Goal: Task Accomplishment & Management: Complete application form

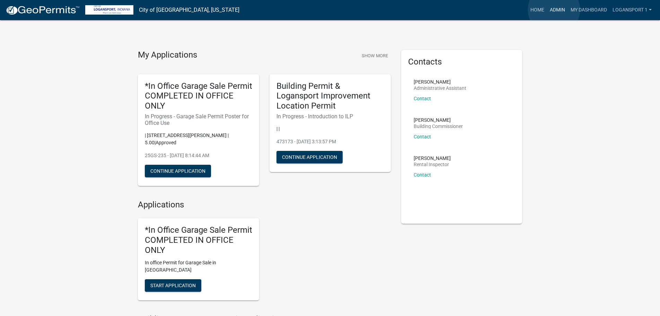
click at [554, 10] on link "Admin" at bounding box center [557, 9] width 21 height 13
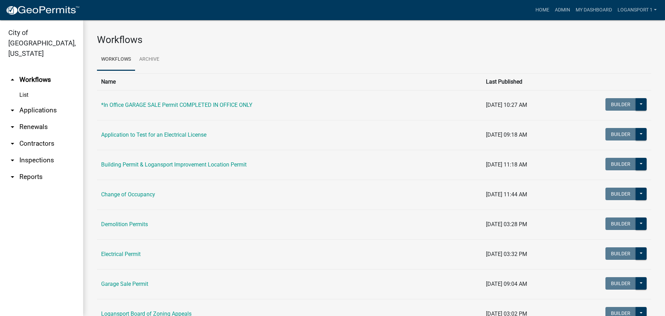
click at [53, 102] on link "arrow_drop_down Applications" at bounding box center [41, 110] width 83 height 17
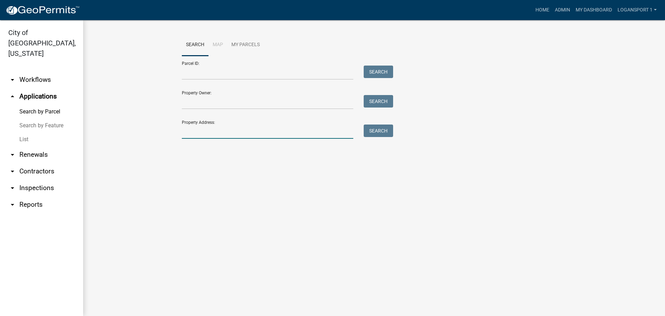
click at [209, 131] on input "Property Address:" at bounding box center [268, 131] width 172 height 14
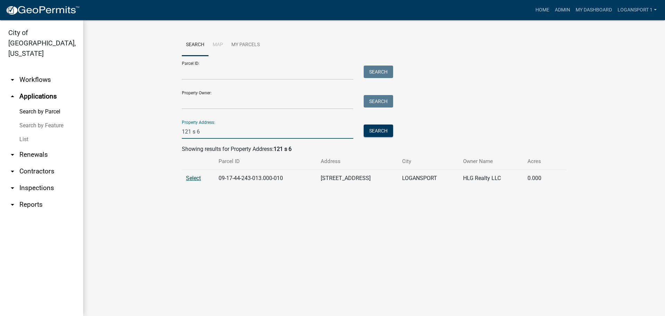
type input "121 s 6"
click at [192, 177] on span "Select" at bounding box center [193, 178] width 15 height 7
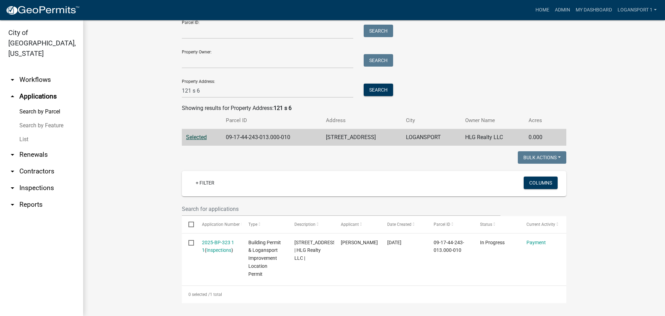
scroll to position [42, 0]
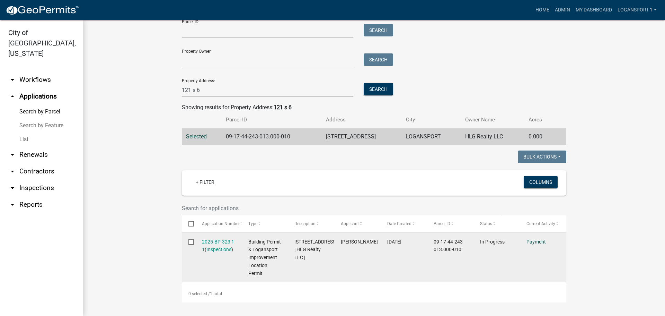
click at [534, 241] on link "Payment" at bounding box center [536, 242] width 19 height 6
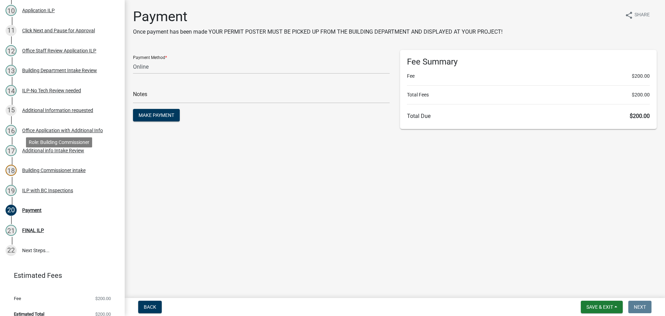
scroll to position [298, 0]
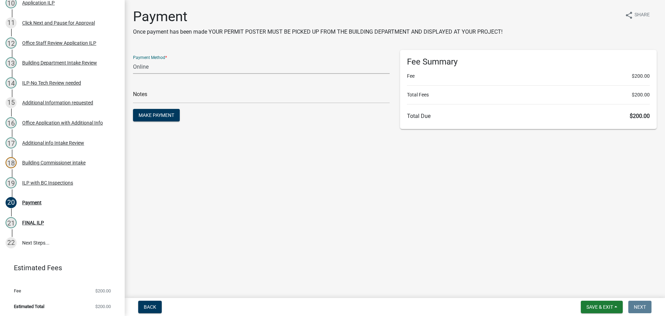
click at [168, 62] on select "Credit Card POS Check Cash Online" at bounding box center [261, 67] width 257 height 14
click at [222, 42] on div "Payment Once payment has been made YOUR PERMIT POSTER MUST BE PICKED UP FROM TH…" at bounding box center [395, 71] width 534 height 127
click at [160, 62] on select "Credit Card POS Check Cash Online" at bounding box center [261, 67] width 257 height 14
select select "1: 0"
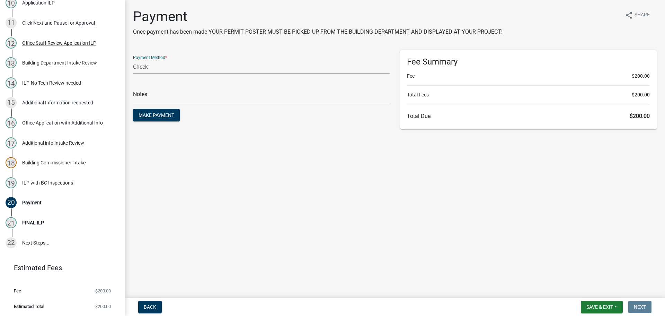
click at [133, 60] on select "Credit Card POS Check Cash Online" at bounding box center [261, 67] width 257 height 14
click at [270, 144] on main "Payment Once payment has been made YOUR PERMIT POSTER MUST BE PICKED UP FROM TH…" at bounding box center [395, 147] width 541 height 295
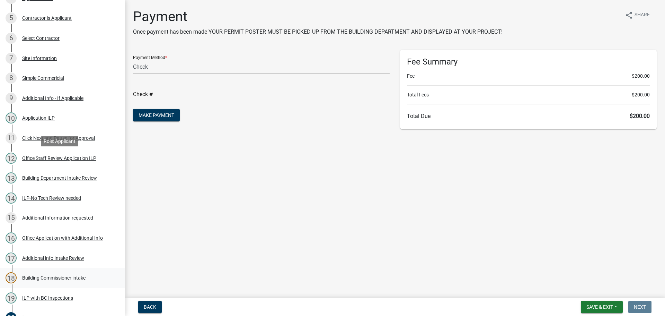
scroll to position [0, 0]
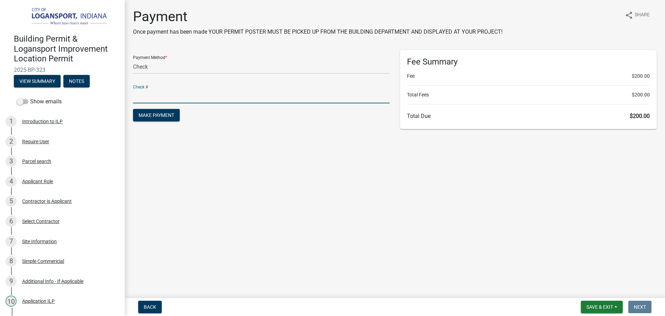
click at [144, 93] on input "text" at bounding box center [261, 96] width 257 height 14
type input "1018"
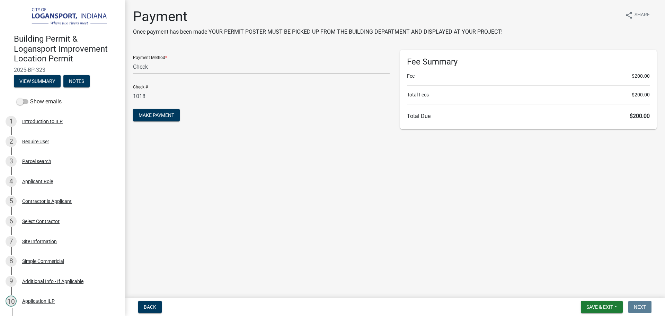
click at [241, 171] on main "Payment Once payment has been made YOUR PERMIT POSTER MUST BE PICKED UP FROM TH…" at bounding box center [395, 147] width 541 height 295
click at [169, 112] on span "Make Payment" at bounding box center [157, 115] width 36 height 6
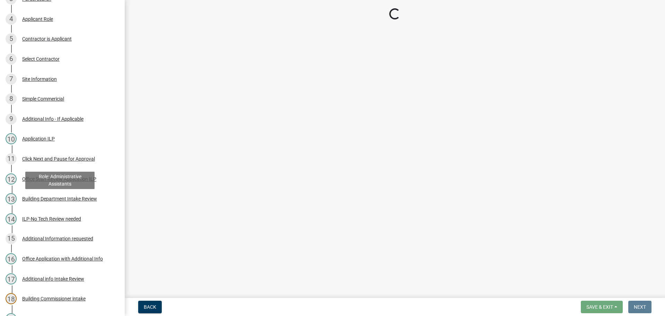
scroll to position [298, 0]
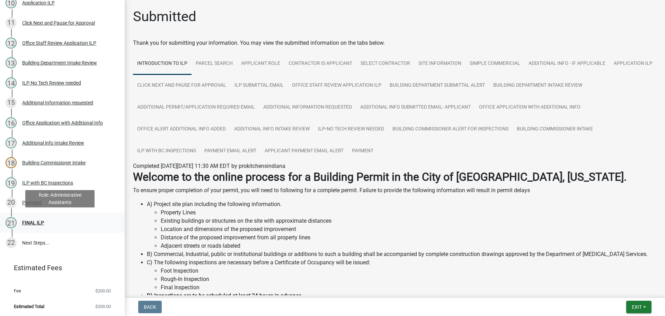
click at [32, 215] on link "21 FINAL ILP" at bounding box center [62, 222] width 125 height 20
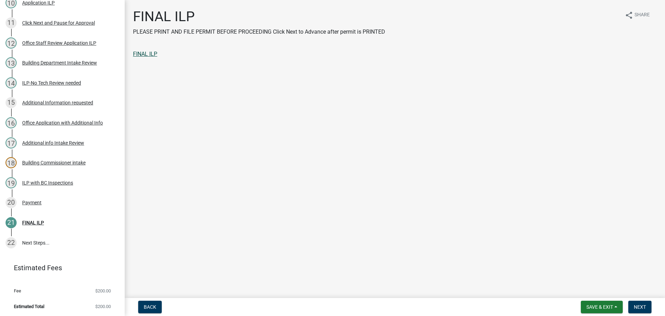
click at [150, 52] on link "FINAL ILP" at bounding box center [145, 54] width 24 height 7
click at [640, 303] on button "Next" at bounding box center [640, 306] width 23 height 12
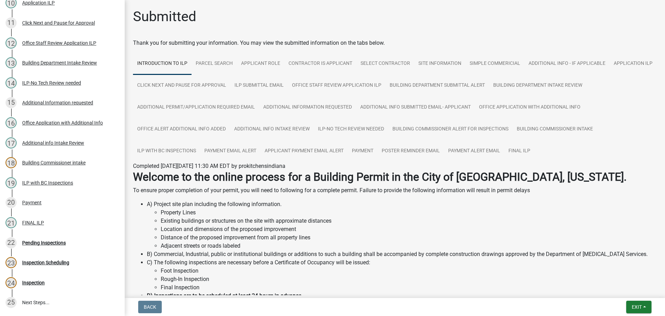
scroll to position [358, 0]
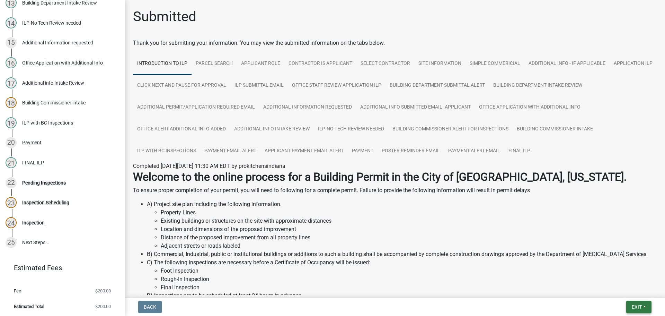
click at [641, 303] on button "Exit" at bounding box center [639, 306] width 25 height 12
click at [627, 282] on button "Save & Exit" at bounding box center [623, 288] width 55 height 17
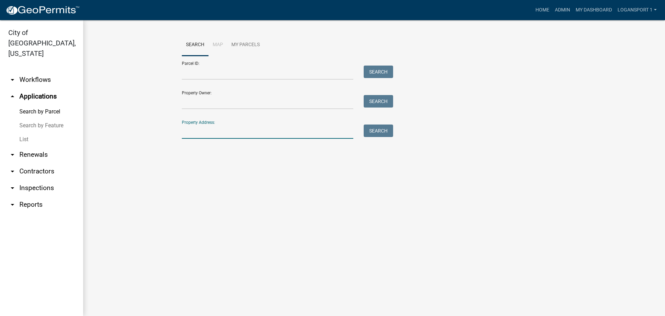
drag, startPoint x: 262, startPoint y: 125, endPoint x: 262, endPoint y: 135, distance: 9.4
click at [262, 128] on input "Property Address:" at bounding box center [268, 131] width 172 height 14
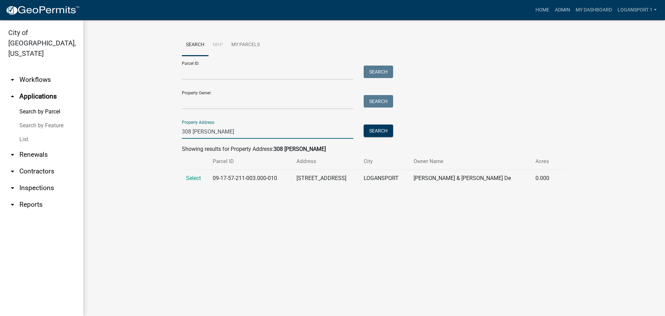
type input "308 colf"
click at [185, 174] on td "Select" at bounding box center [195, 178] width 27 height 17
click at [189, 177] on span "Select" at bounding box center [193, 178] width 15 height 7
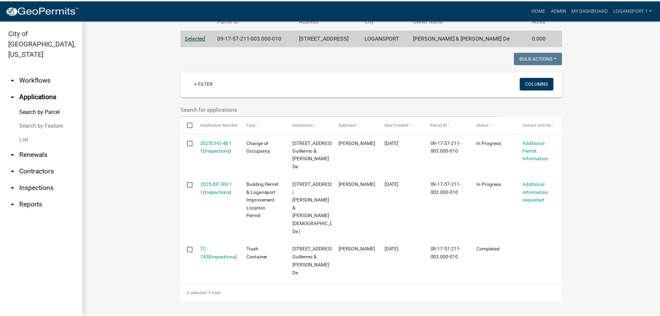
scroll to position [164, 0]
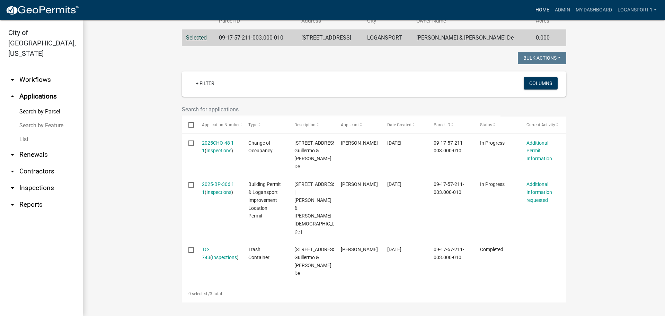
click at [542, 8] on link "Home" at bounding box center [542, 9] width 19 height 13
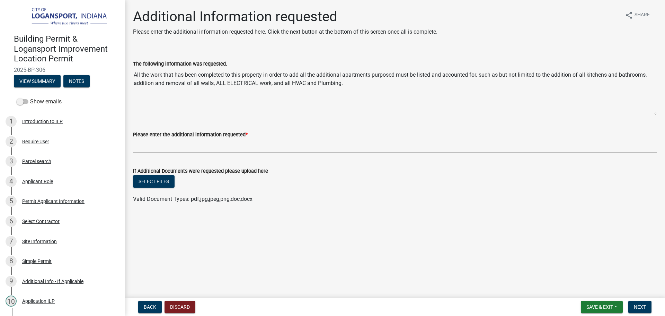
click at [226, 81] on textarea "All the work that has been completed to this property in order to add all the a…" at bounding box center [395, 91] width 524 height 47
drag, startPoint x: 351, startPoint y: 84, endPoint x: 133, endPoint y: 80, distance: 218.4
click at [153, 85] on textarea "All the work that has been completed to this property in order to add all the a…" at bounding box center [395, 91] width 524 height 47
click at [126, 77] on div "Additional Information requested Please enter the additional information reques…" at bounding box center [395, 114] width 541 height 213
drag, startPoint x: 346, startPoint y: 83, endPoint x: 113, endPoint y: 70, distance: 233.6
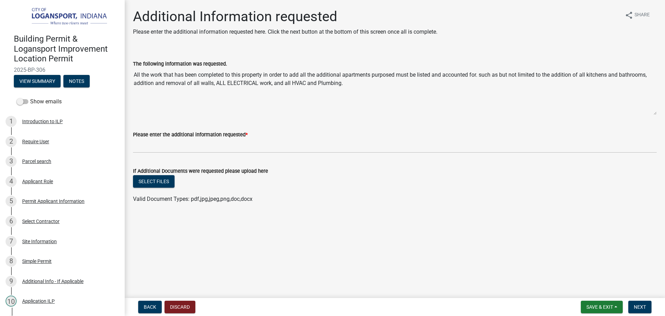
click at [113, 70] on div "Building Permit & Logansport Improvement Location Permit 2025-BP-306 View Summa…" at bounding box center [332, 158] width 665 height 316
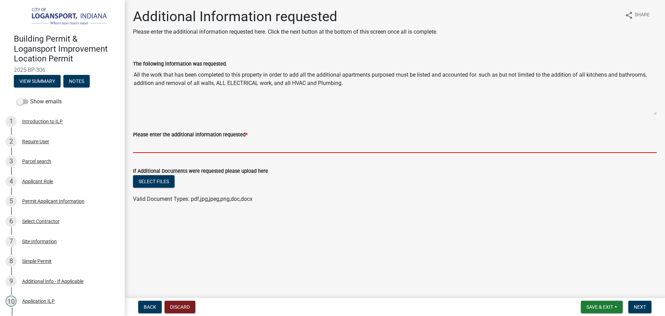
click at [391, 142] on input "Please enter the additional information requested *" at bounding box center [395, 146] width 524 height 14
click at [229, 86] on textarea "All the work that has been completed to this property in order to add all the a…" at bounding box center [395, 91] width 524 height 47
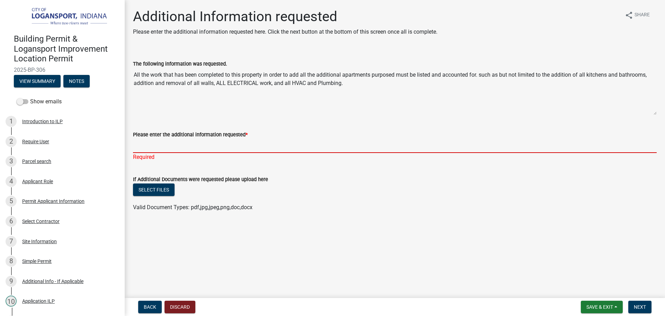
click at [168, 146] on input "Please enter the additional information requested *" at bounding box center [395, 146] width 524 height 14
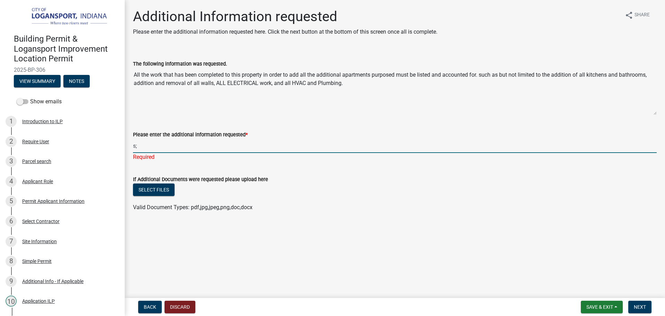
type input "s"
type input "a"
type input "s"
type input "N"
type input "Bathroom: shower, toilet, sink. Dividing walls for two bedrooms. Kitchen: gas s…"
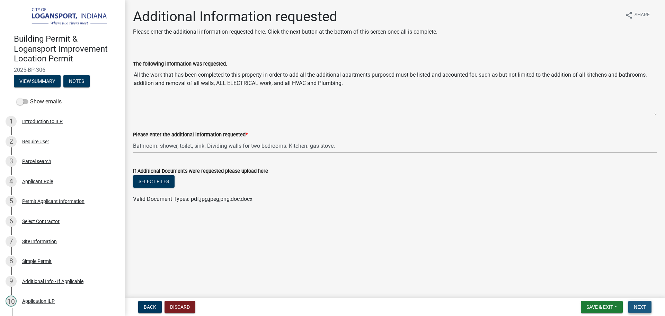
click at [640, 304] on span "Next" at bounding box center [640, 307] width 12 height 6
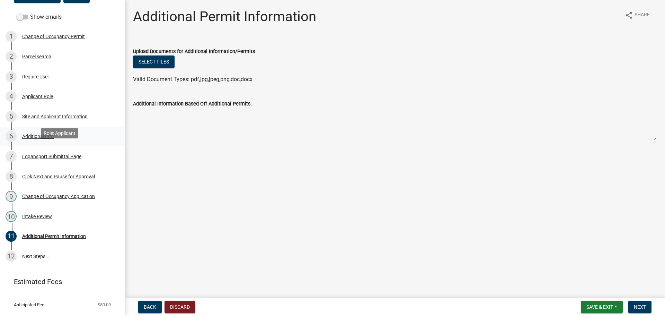
scroll to position [79, 0]
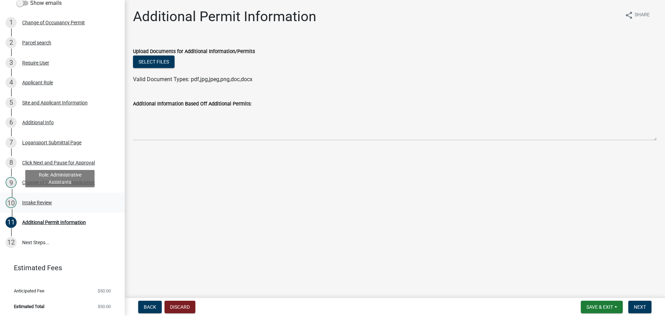
click at [40, 197] on div "10 Intake Review" at bounding box center [60, 202] width 108 height 11
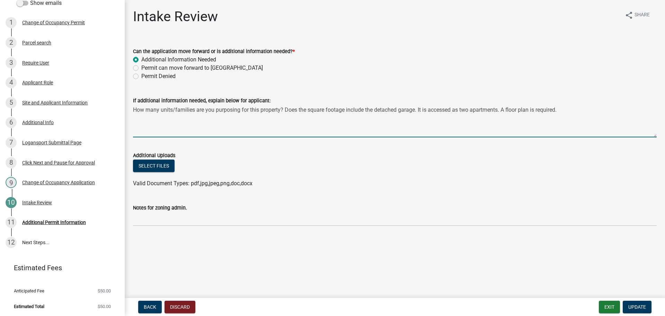
drag, startPoint x: 136, startPoint y: 108, endPoint x: 568, endPoint y: 113, distance: 432.2
click at [568, 113] on textarea "How many units/families are you purposing for this property? Does the square fo…" at bounding box center [395, 121] width 524 height 33
click at [216, 112] on textarea "How many units/families are you purposing for this property? Does the square fo…" at bounding box center [395, 121] width 524 height 33
click at [568, 109] on textarea "How many units/families are you purposing for this property? Does the square fo…" at bounding box center [395, 121] width 524 height 33
drag, startPoint x: 158, startPoint y: 111, endPoint x: 190, endPoint y: 107, distance: 32.1
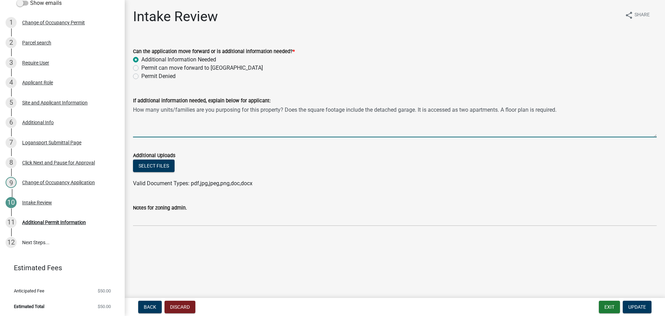
click at [190, 107] on textarea "How many units/families are you purposing for this property? Does the square fo…" at bounding box center [395, 121] width 524 height 33
drag, startPoint x: 211, startPoint y: 114, endPoint x: 219, endPoint y: 112, distance: 8.2
click at [213, 114] on textarea "How many units/families are you purposing for this property? Does the square fo…" at bounding box center [395, 121] width 524 height 33
drag, startPoint x: 254, startPoint y: 110, endPoint x: 279, endPoint y: 108, distance: 25.4
click at [279, 108] on textarea "How many units/families are you purposing for this property? Does the square fo…" at bounding box center [395, 121] width 524 height 33
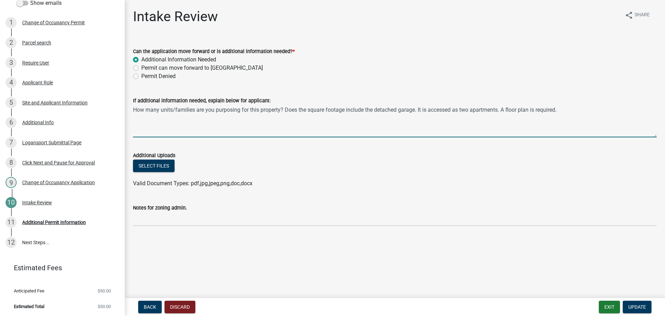
drag, startPoint x: 307, startPoint y: 107, endPoint x: 348, endPoint y: 109, distance: 40.3
click at [348, 109] on textarea "How many units/families are you purposing for this property? Does the square fo…" at bounding box center [395, 121] width 524 height 33
drag, startPoint x: 377, startPoint y: 110, endPoint x: 408, endPoint y: 113, distance: 31.0
click at [408, 113] on textarea "How many units/families are you purposing for this property? Does the square fo…" at bounding box center [395, 121] width 524 height 33
click at [422, 112] on textarea "How many units/families are you purposing for this property? Does the square fo…" at bounding box center [395, 121] width 524 height 33
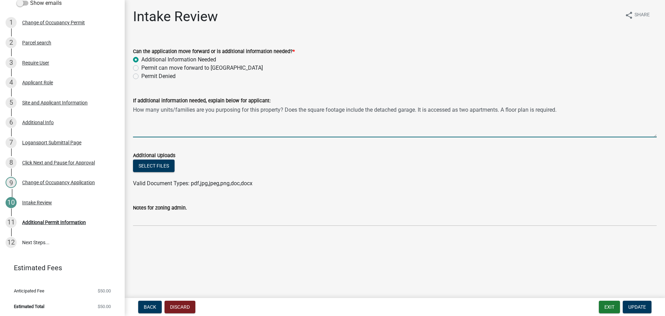
drag, startPoint x: 430, startPoint y: 109, endPoint x: 499, endPoint y: 110, distance: 68.3
click at [499, 110] on textarea "How many units/families are you purposing for this property? Does the square fo…" at bounding box center [395, 121] width 524 height 33
click at [528, 111] on textarea "How many units/families are you purposing for this property? Does the square fo…" at bounding box center [395, 121] width 524 height 33
drag, startPoint x: 568, startPoint y: 110, endPoint x: 502, endPoint y: 109, distance: 65.9
click at [502, 109] on textarea "How many units/families are you purposing for this property? Does the square fo…" at bounding box center [395, 121] width 524 height 33
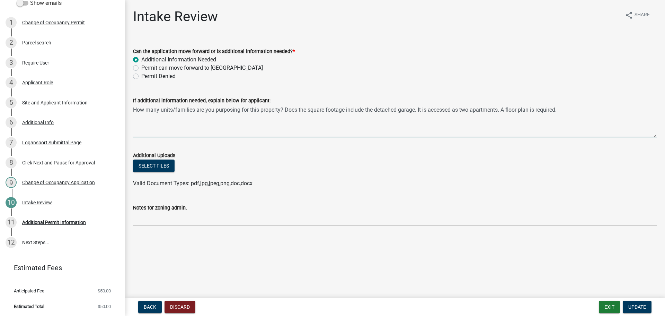
click at [442, 133] on textarea "How many units/families are you purposing for this property? Does the square fo…" at bounding box center [395, 121] width 524 height 33
click at [610, 302] on button "Exit" at bounding box center [609, 306] width 21 height 12
